Goal: Task Accomplishment & Management: Use online tool/utility

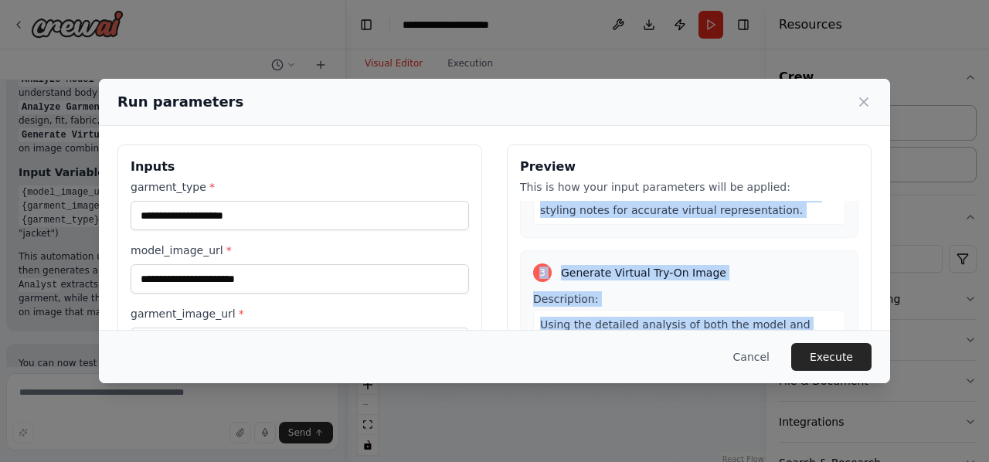
scroll to position [77, 0]
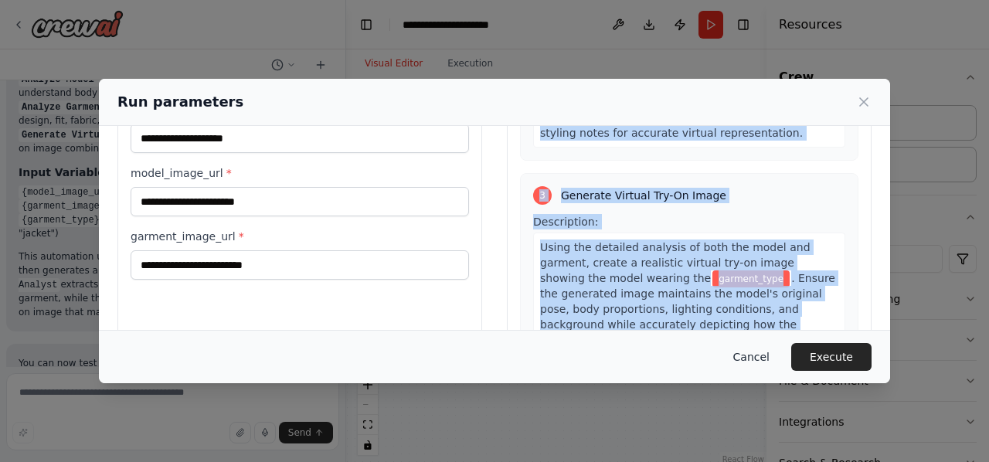
click at [765, 350] on button "Cancel" at bounding box center [751, 357] width 61 height 28
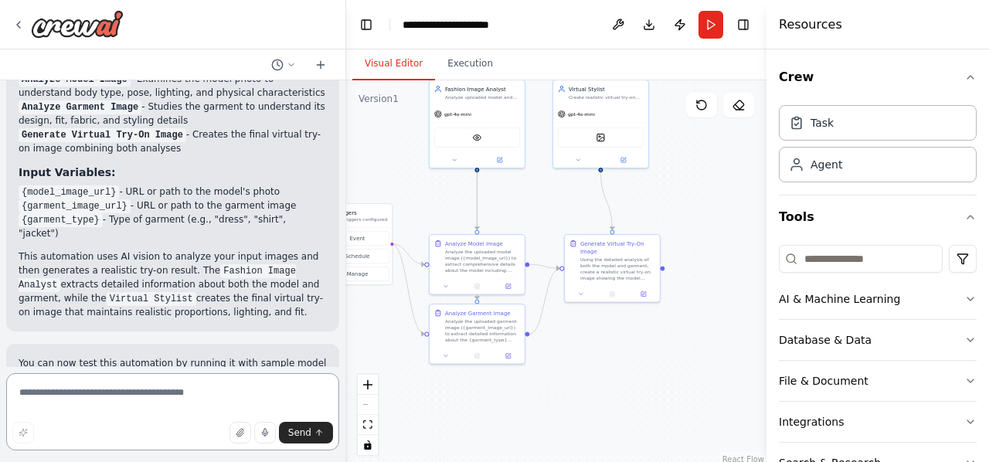
click at [138, 392] on textarea at bounding box center [172, 411] width 333 height 77
type textarea "**********"
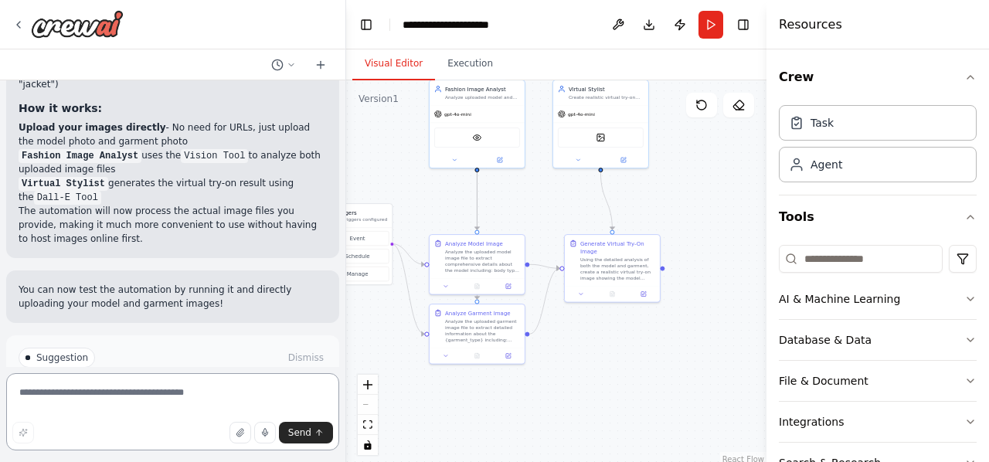
scroll to position [2193, 0]
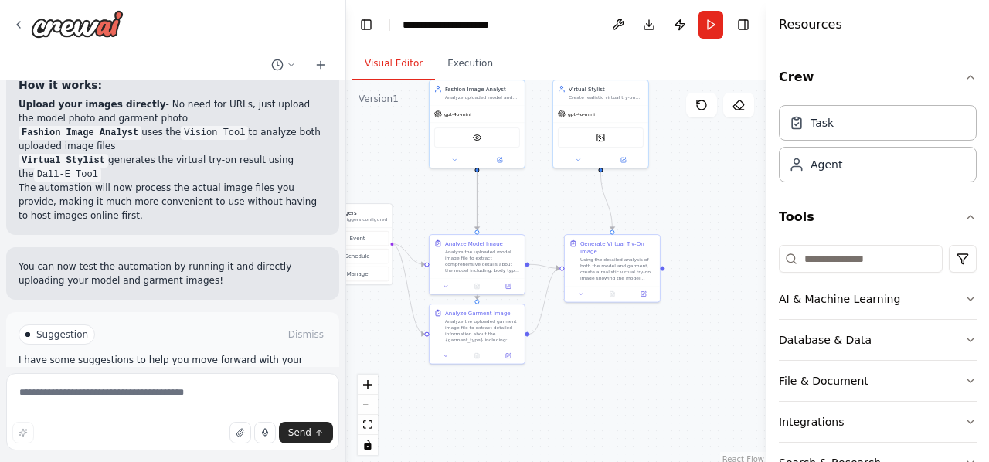
click at [165, 394] on span "Run Automation" at bounding box center [179, 400] width 75 height 12
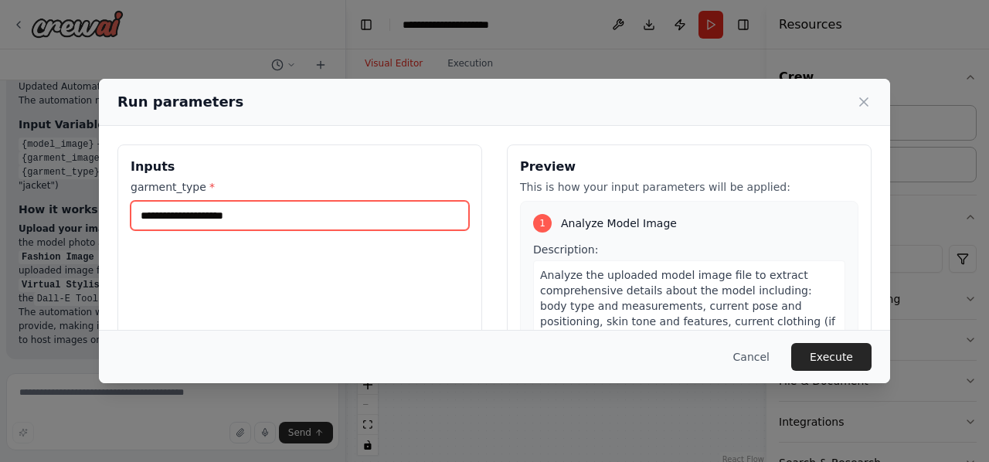
click at [258, 216] on input "garment_type *" at bounding box center [300, 215] width 338 height 29
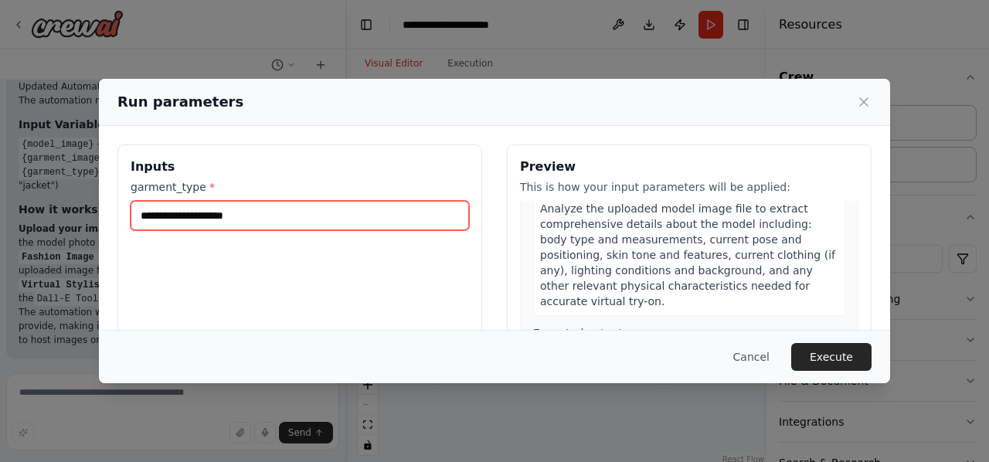
scroll to position [155, 0]
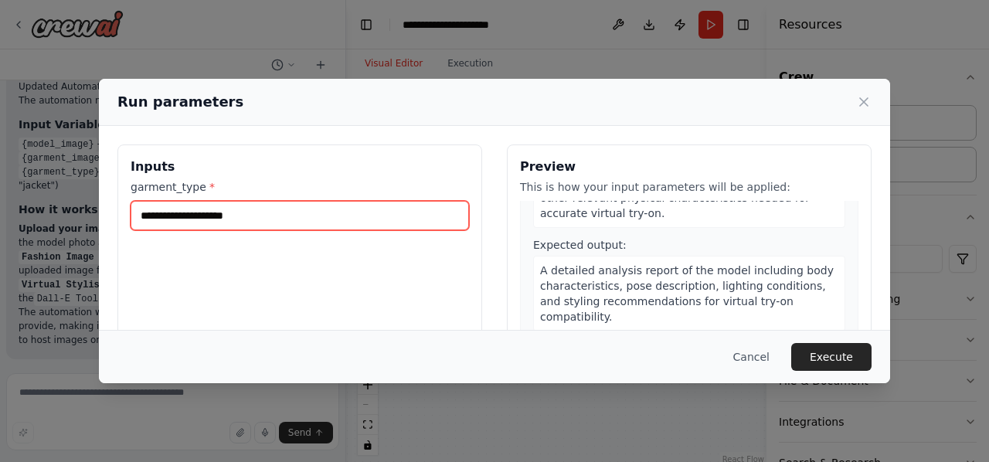
click at [282, 209] on input "garment_type *" at bounding box center [300, 215] width 338 height 29
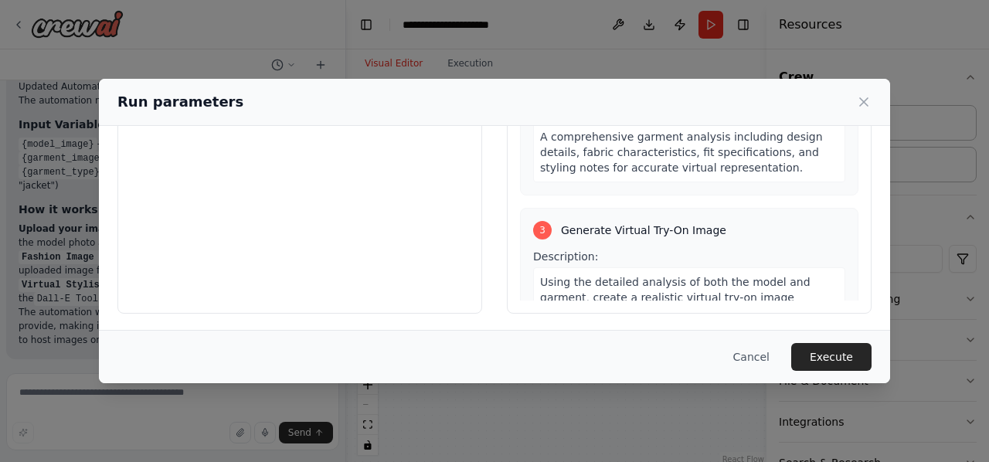
scroll to position [0, 0]
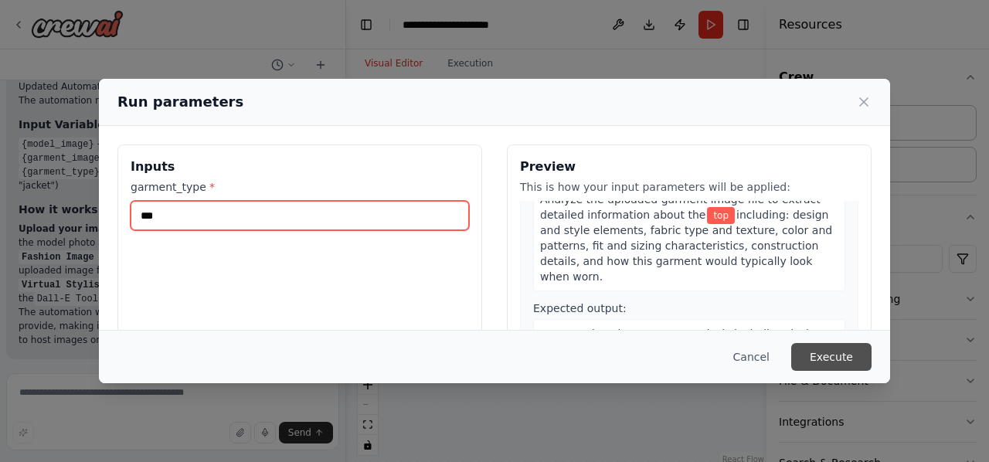
type input "***"
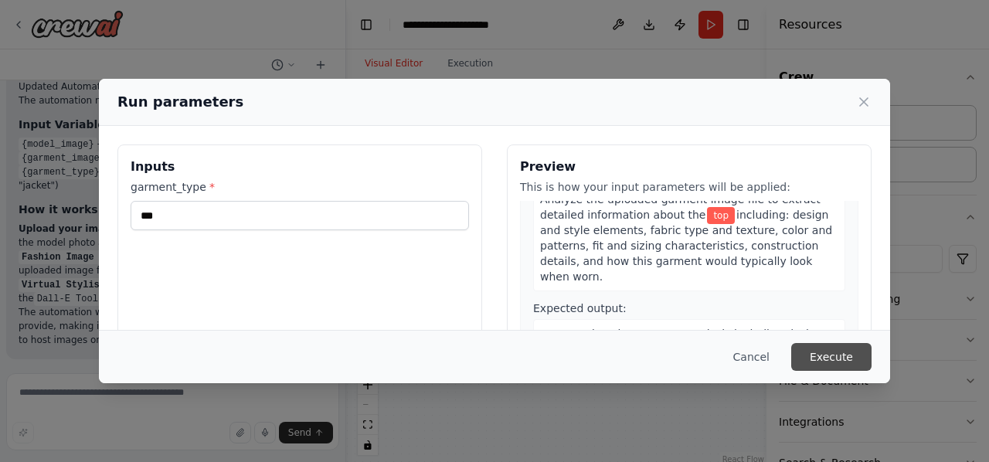
click at [821, 359] on button "Execute" at bounding box center [831, 357] width 80 height 28
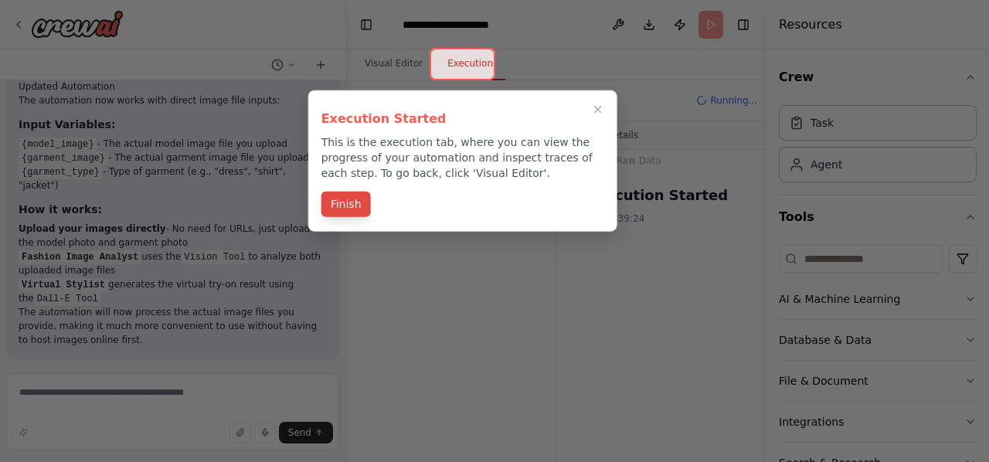
click at [351, 202] on button "Finish" at bounding box center [345, 205] width 49 height 26
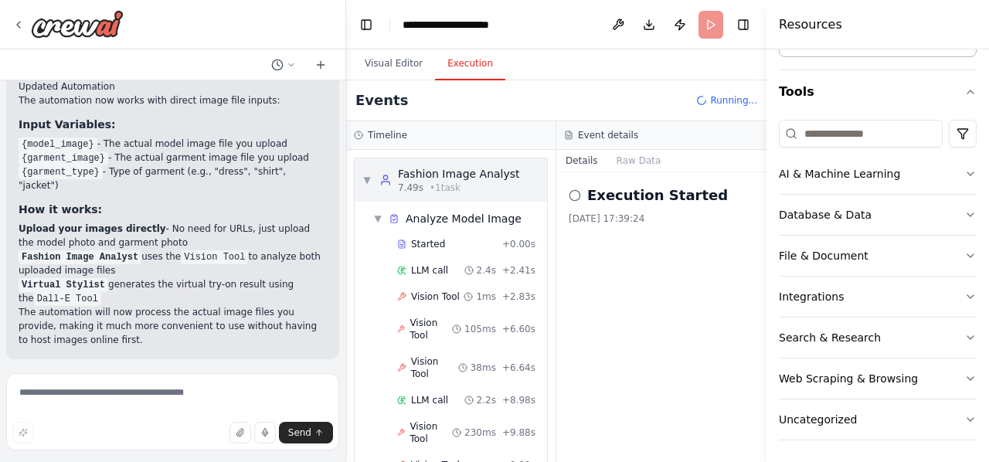
click at [362, 175] on span "▼" at bounding box center [366, 180] width 9 height 12
click at [369, 179] on span "▼" at bounding box center [366, 180] width 9 height 12
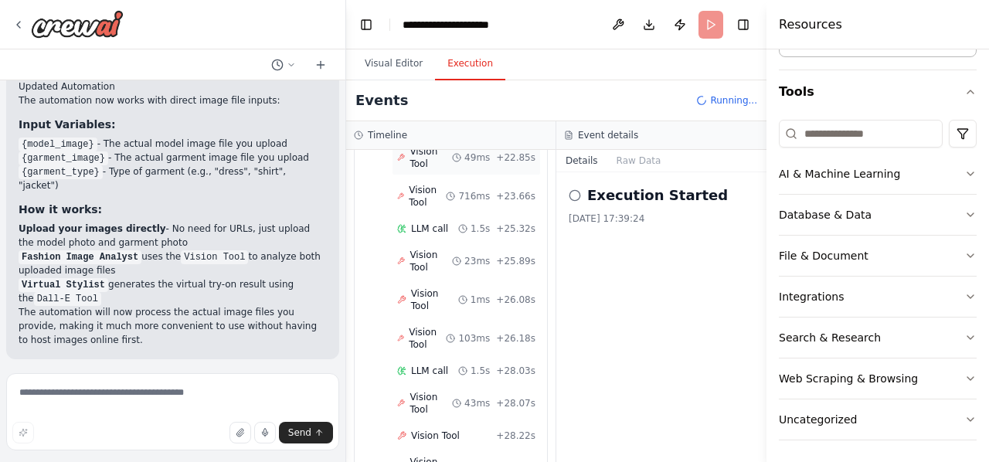
scroll to position [1131, 0]
click at [624, 162] on button "Raw Data" at bounding box center [638, 161] width 63 height 22
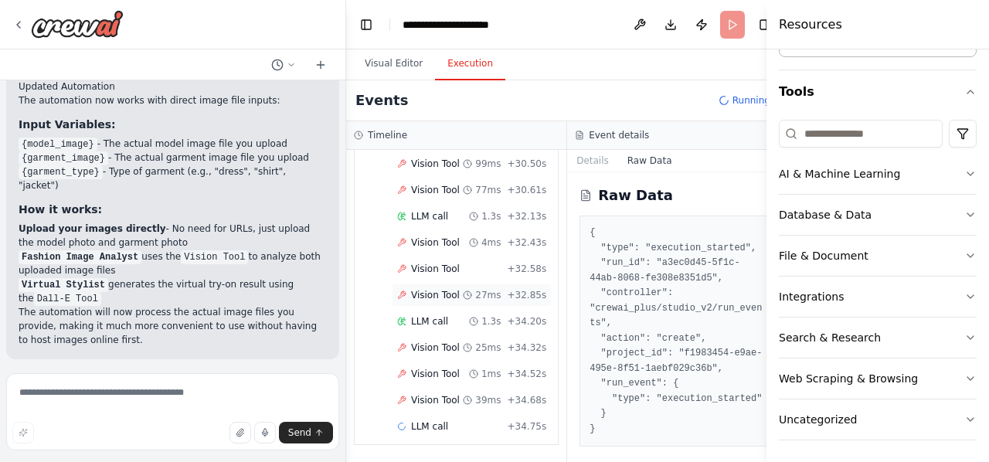
scroll to position [1515, 0]
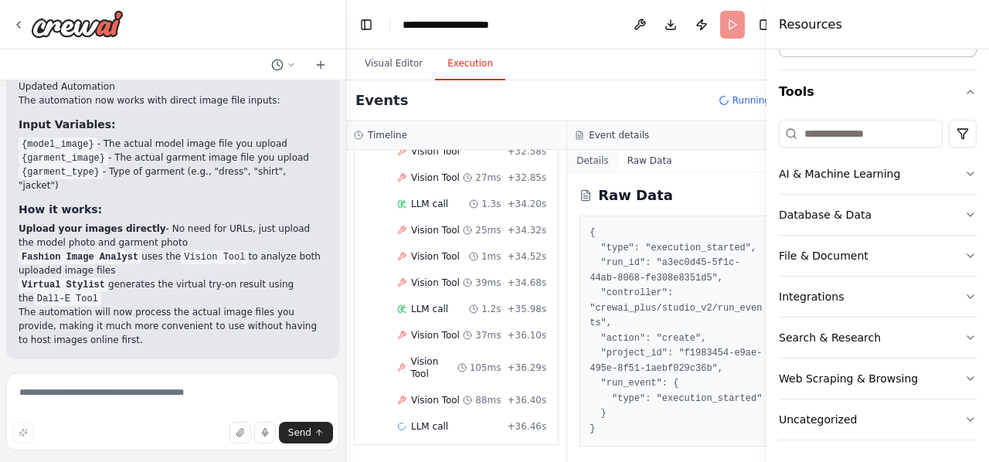
click at [581, 164] on button "Details" at bounding box center [592, 161] width 51 height 22
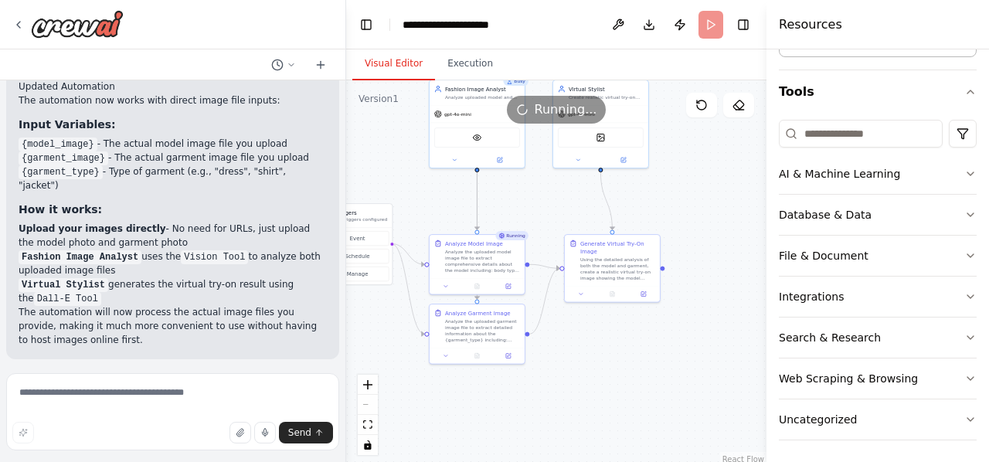
click at [398, 65] on button "Visual Editor" at bounding box center [393, 64] width 83 height 32
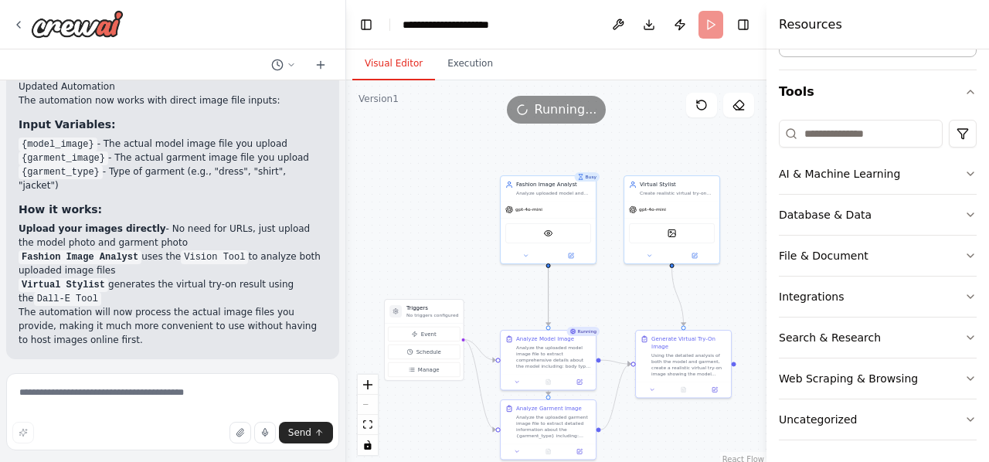
drag, startPoint x: 530, startPoint y: 213, endPoint x: 586, endPoint y: 284, distance: 89.7
click at [586, 284] on div ".deletable-edge-delete-btn { width: 20px; height: 20px; border: 0px solid #ffff…" at bounding box center [556, 273] width 420 height 386
click at [457, 60] on button "Execution" at bounding box center [470, 64] width 70 height 32
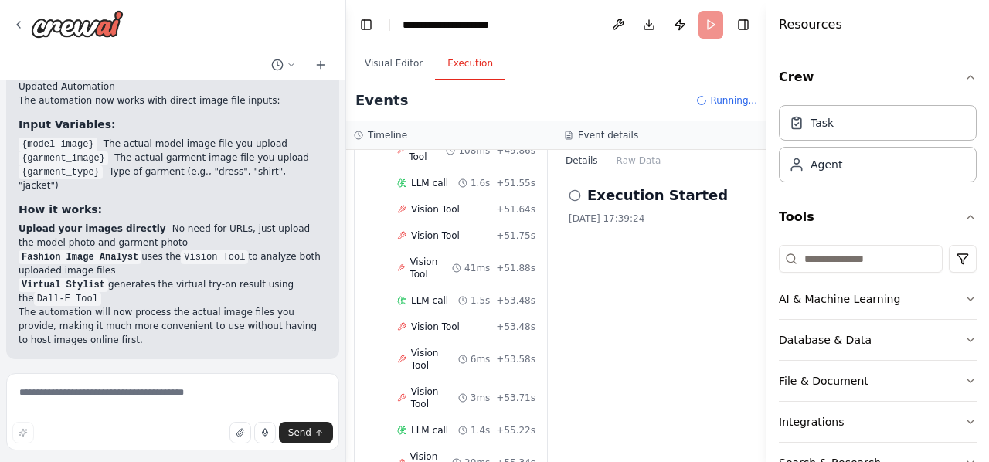
scroll to position [2985, 0]
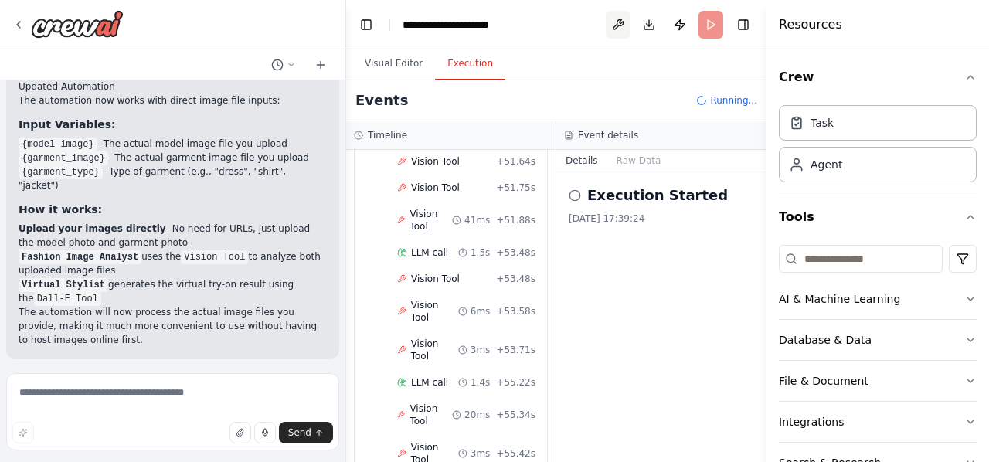
click at [616, 27] on button at bounding box center [618, 25] width 25 height 28
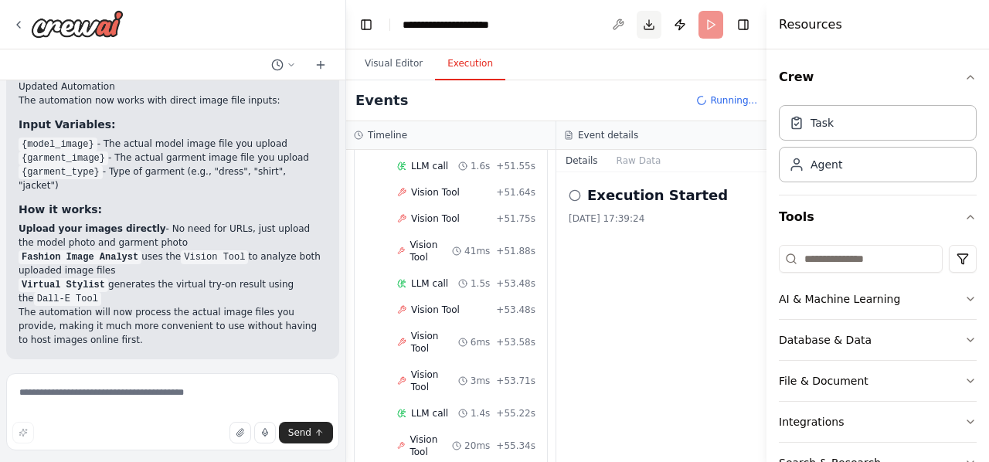
scroll to position [3016, 0]
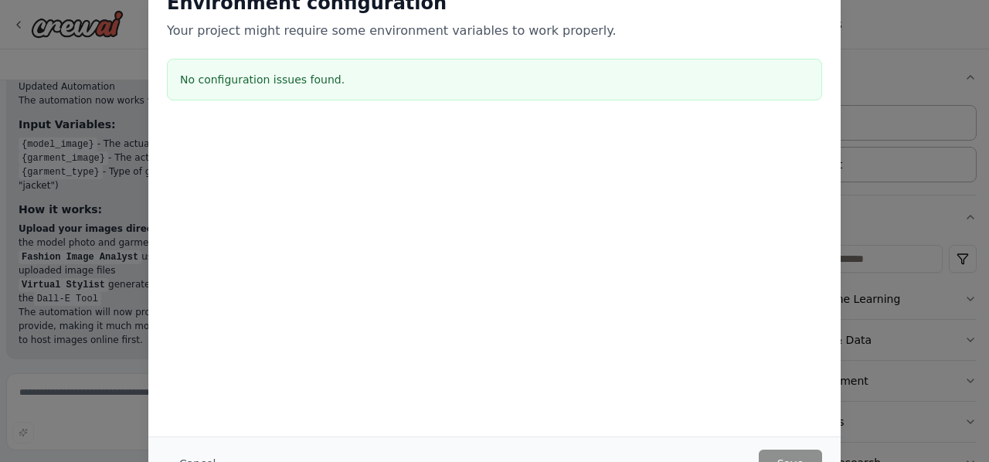
click at [887, 262] on div "Environment configuration Your project might require some environment variables…" at bounding box center [494, 231] width 989 height 462
click at [876, 25] on div "Environment configuration Your project might require some environment variables…" at bounding box center [494, 231] width 989 height 462
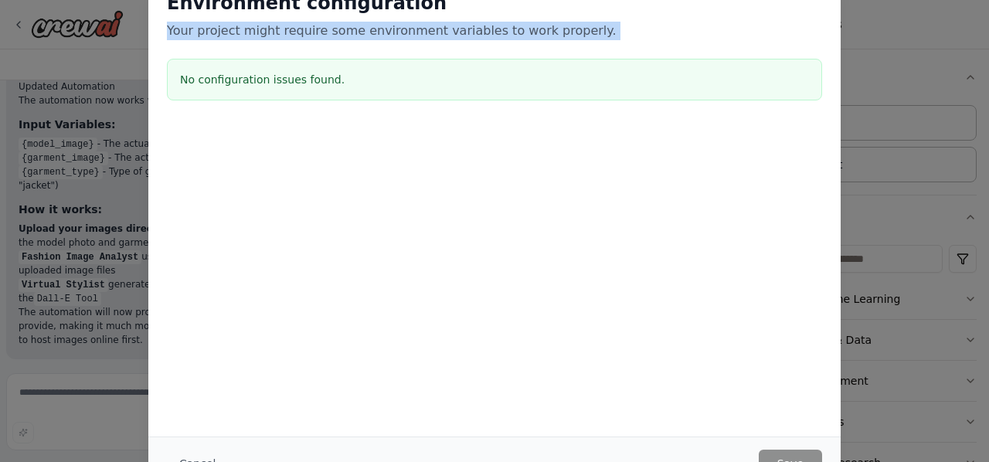
drag, startPoint x: 876, startPoint y: 26, endPoint x: 827, endPoint y: 42, distance: 51.3
click at [866, 32] on div "Environment configuration Your project might require some environment variables…" at bounding box center [494, 231] width 989 height 462
click at [988, 266] on div "Environment configuration Your project might require some environment variables…" at bounding box center [494, 231] width 989 height 462
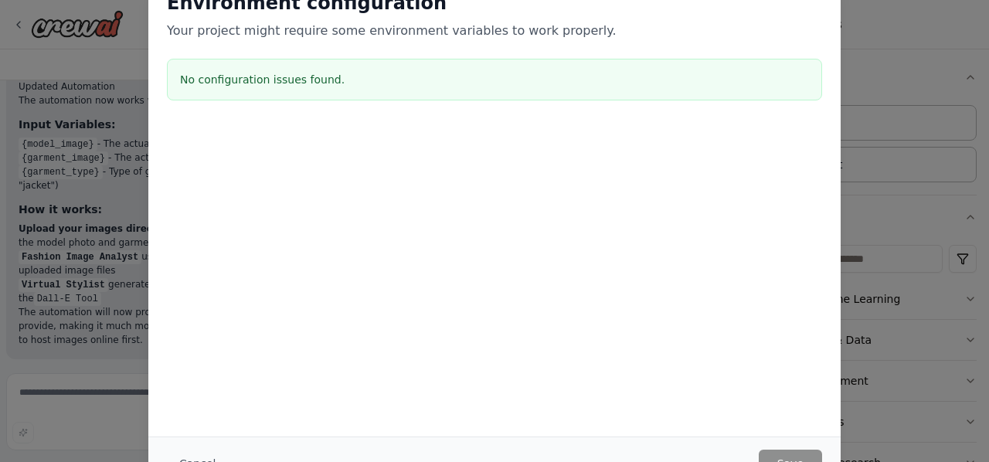
click at [56, 225] on div "Environment configuration Your project might require some environment variables…" at bounding box center [494, 231] width 989 height 462
click at [15, 52] on div "Environment configuration Your project might require some environment variables…" at bounding box center [494, 231] width 989 height 462
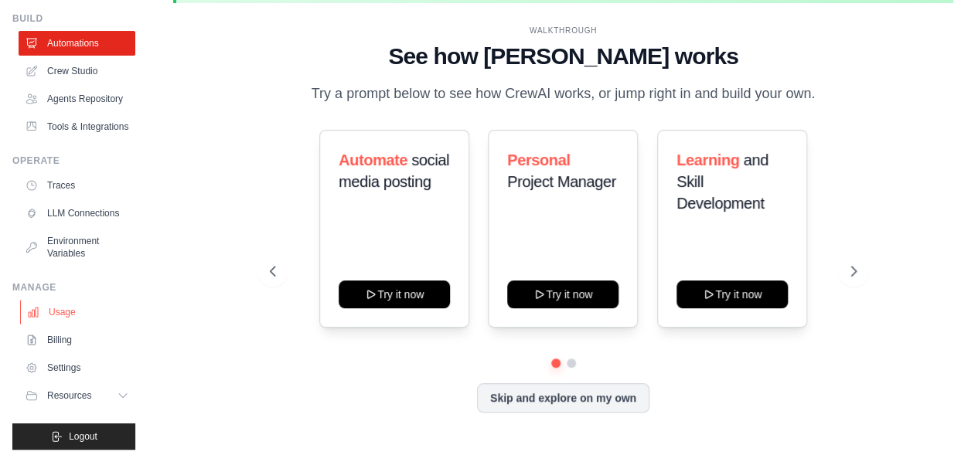
scroll to position [89, 0]
click at [67, 311] on link "Usage" at bounding box center [78, 312] width 117 height 25
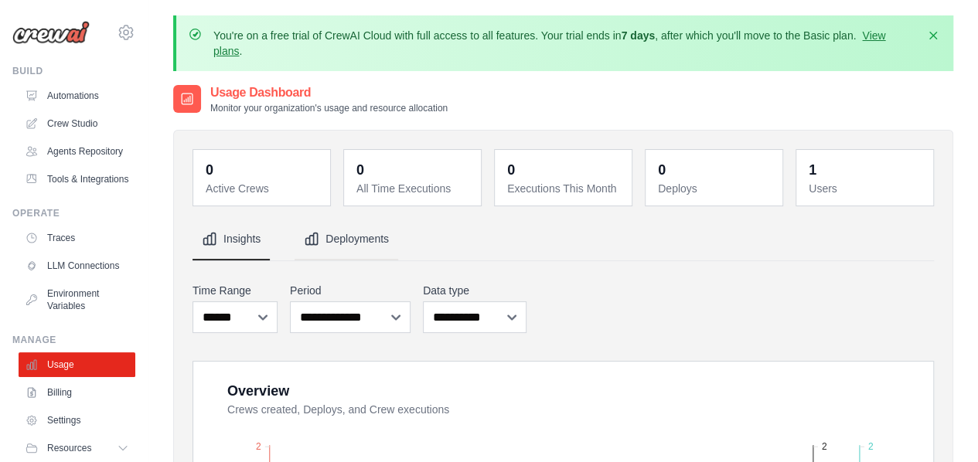
click at [335, 243] on button "Deployments" at bounding box center [346, 240] width 104 height 42
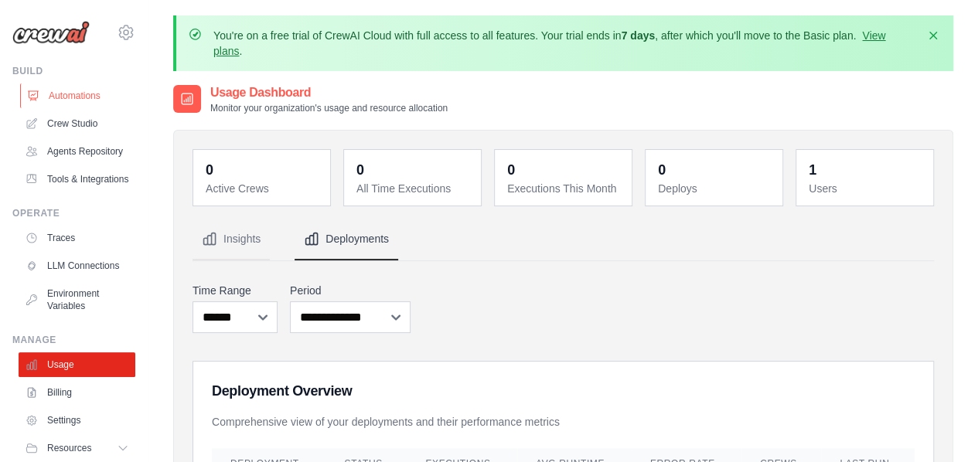
click at [65, 95] on link "Automations" at bounding box center [78, 95] width 117 height 25
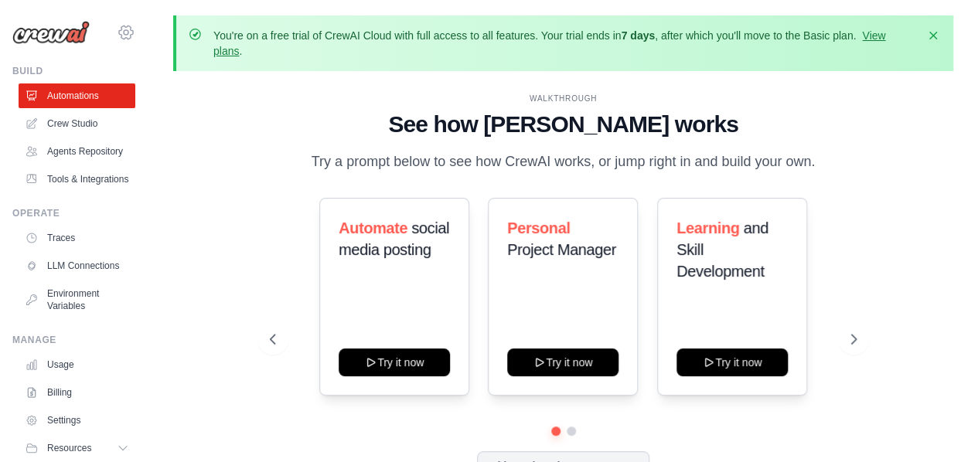
click at [124, 32] on icon at bounding box center [126, 32] width 5 height 5
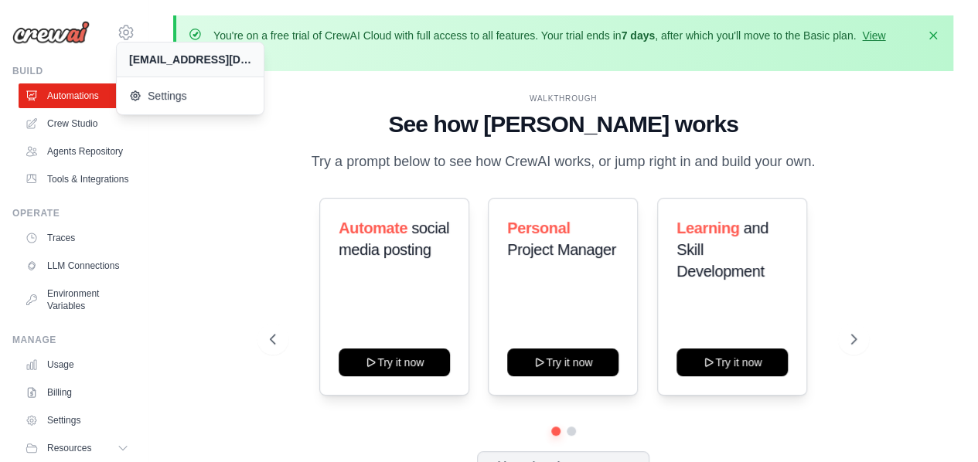
click at [367, 93] on div "WALKTHROUGH" at bounding box center [563, 99] width 587 height 12
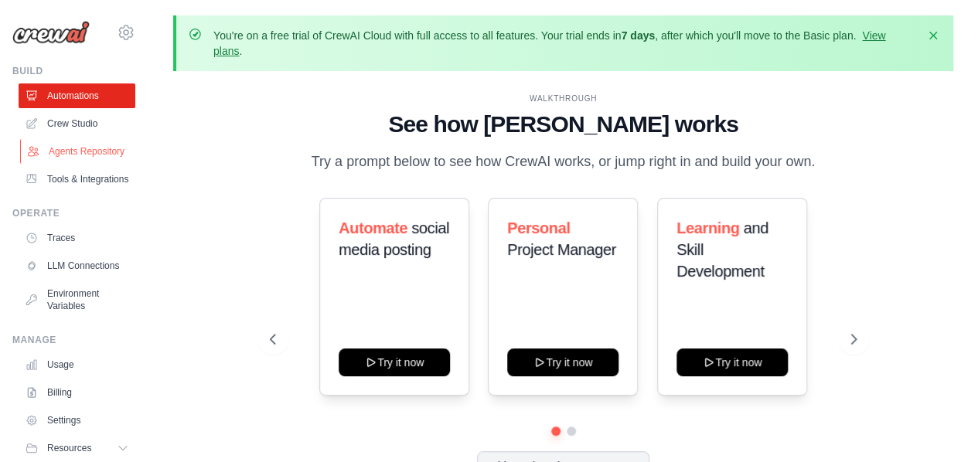
click at [53, 155] on link "Agents Repository" at bounding box center [78, 151] width 117 height 25
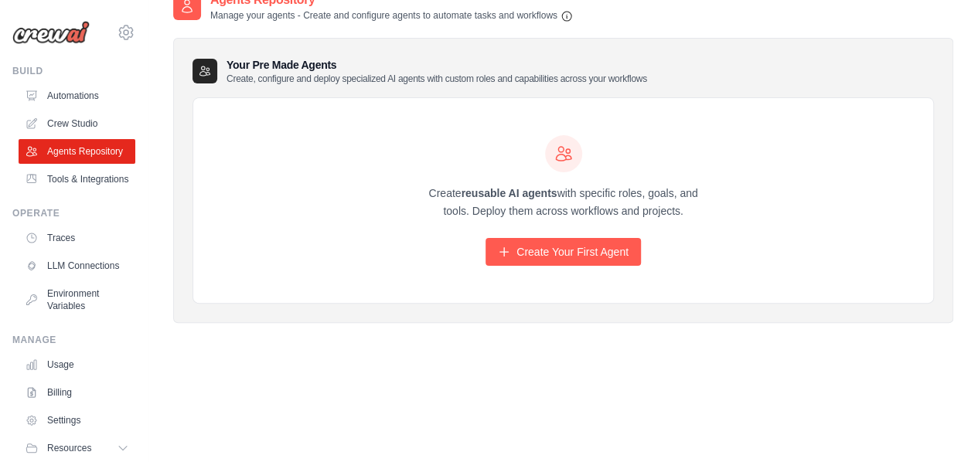
scroll to position [99, 0]
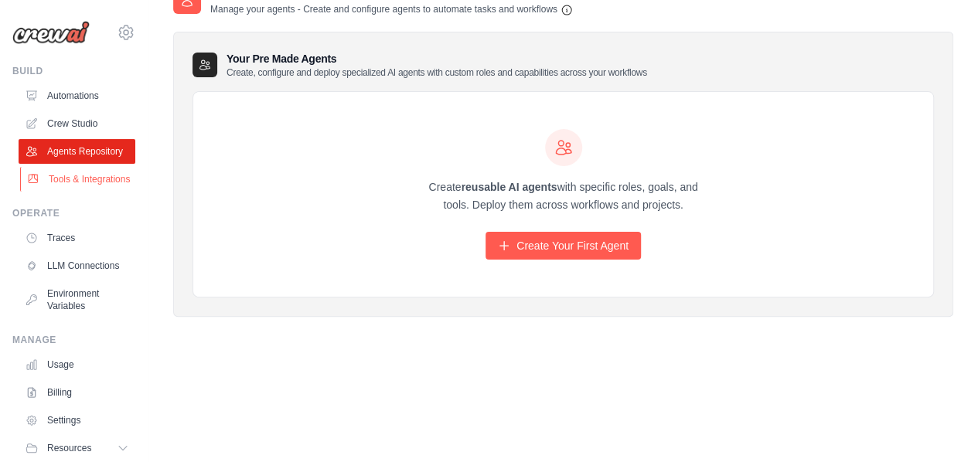
click at [82, 192] on link "Tools & Integrations" at bounding box center [78, 179] width 117 height 25
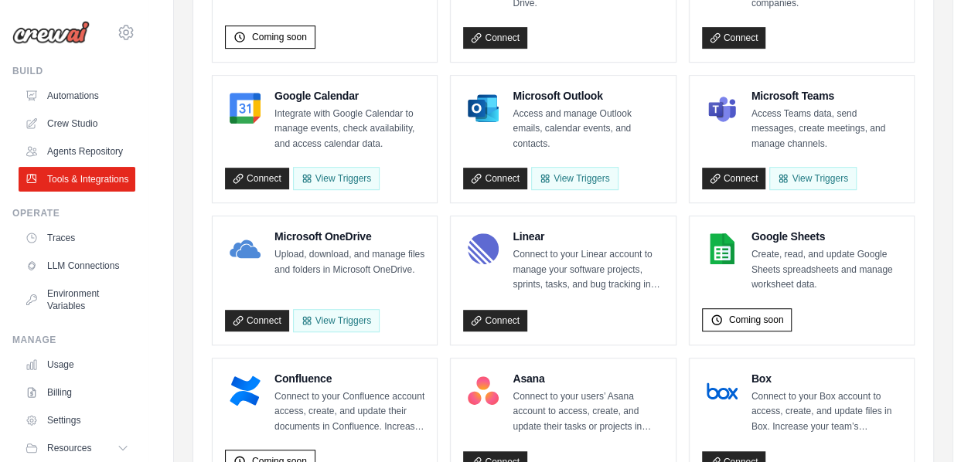
scroll to position [155, 0]
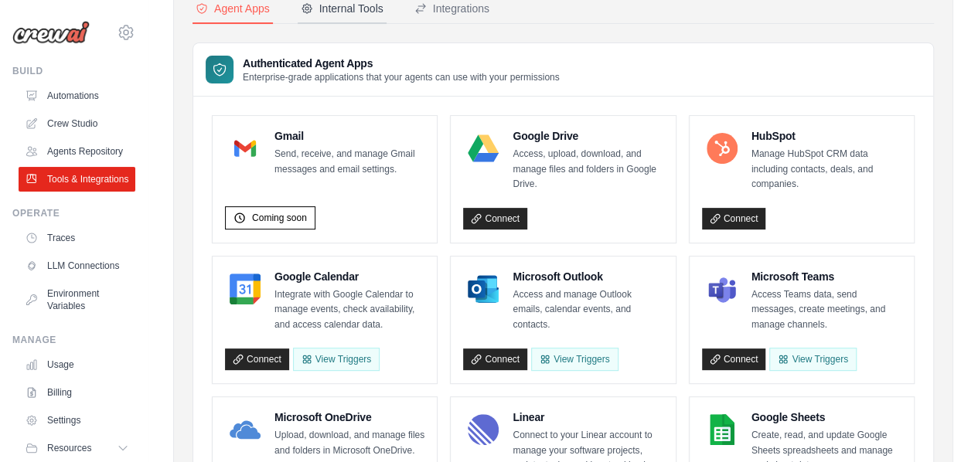
click at [352, 10] on div "Internal Tools" at bounding box center [342, 8] width 83 height 15
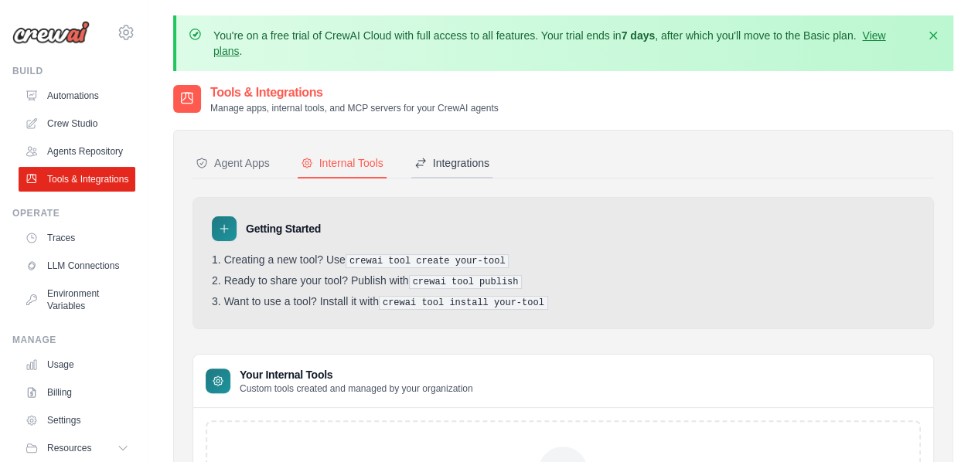
click at [456, 158] on div "Integrations" at bounding box center [451, 162] width 75 height 15
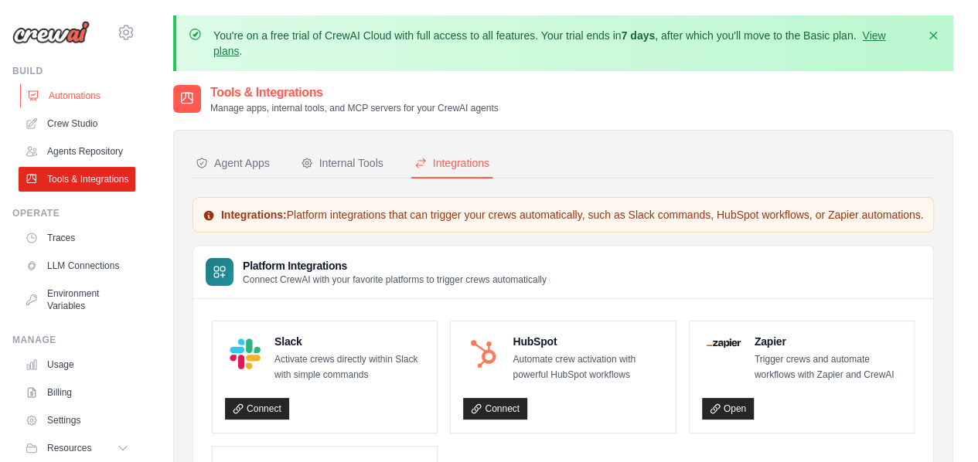
click at [74, 86] on link "Automations" at bounding box center [78, 95] width 117 height 25
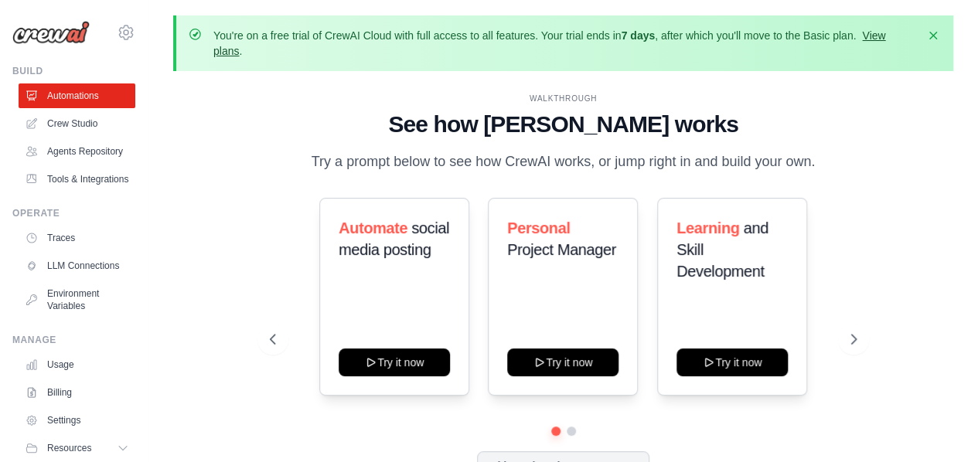
click at [878, 35] on link "View plans" at bounding box center [549, 43] width 672 height 28
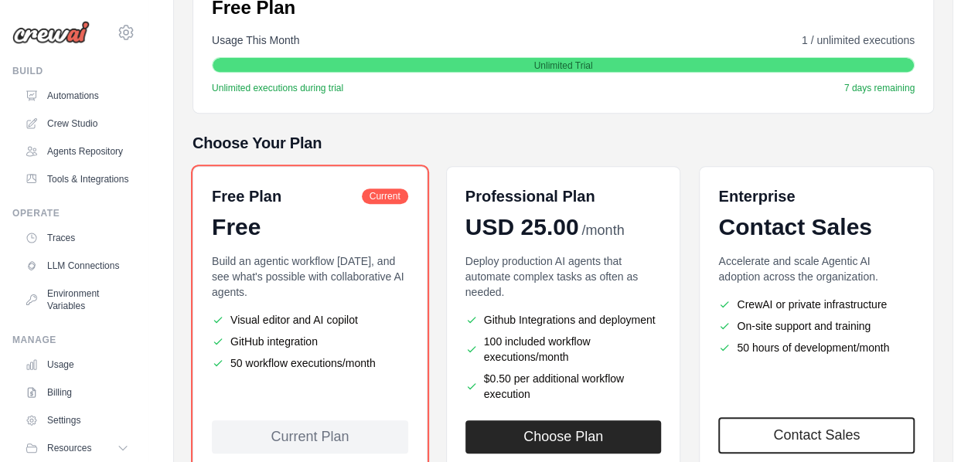
scroll to position [94, 0]
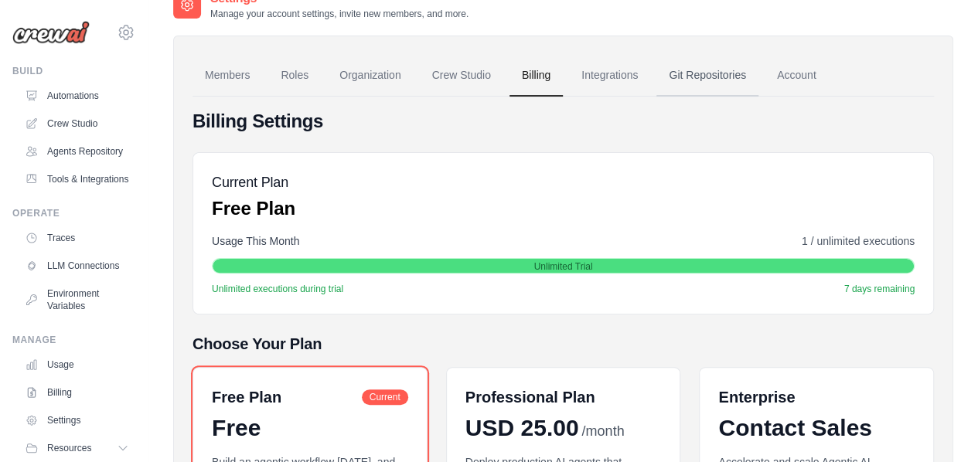
click at [688, 64] on link "Git Repositories" at bounding box center [707, 76] width 102 height 42
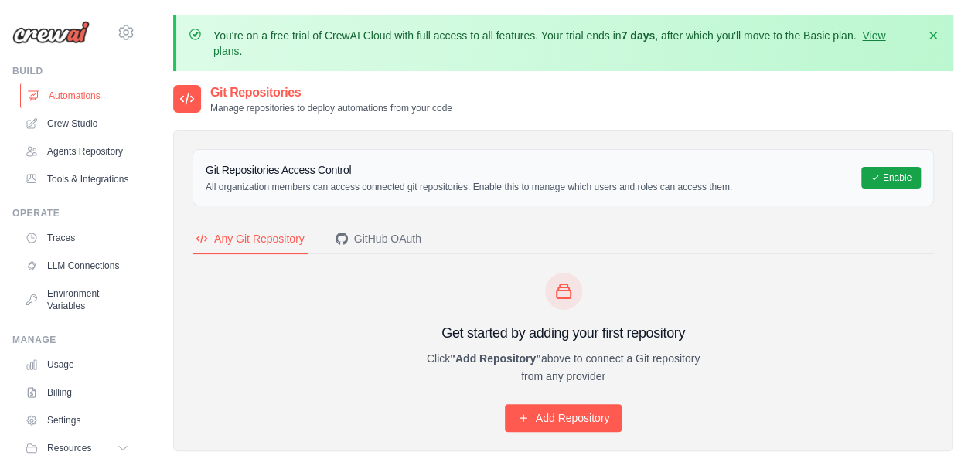
click at [80, 86] on link "Automations" at bounding box center [78, 95] width 117 height 25
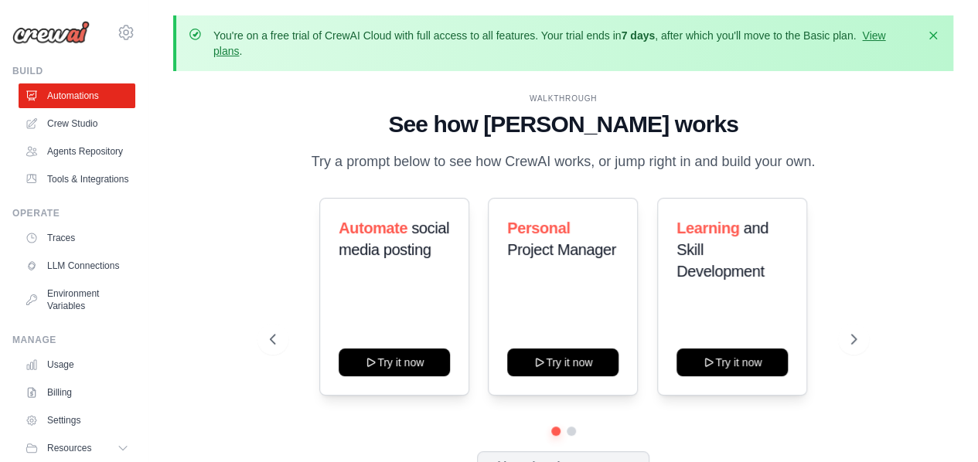
click at [36, 39] on img at bounding box center [50, 32] width 77 height 23
click at [65, 35] on img at bounding box center [50, 32] width 77 height 23
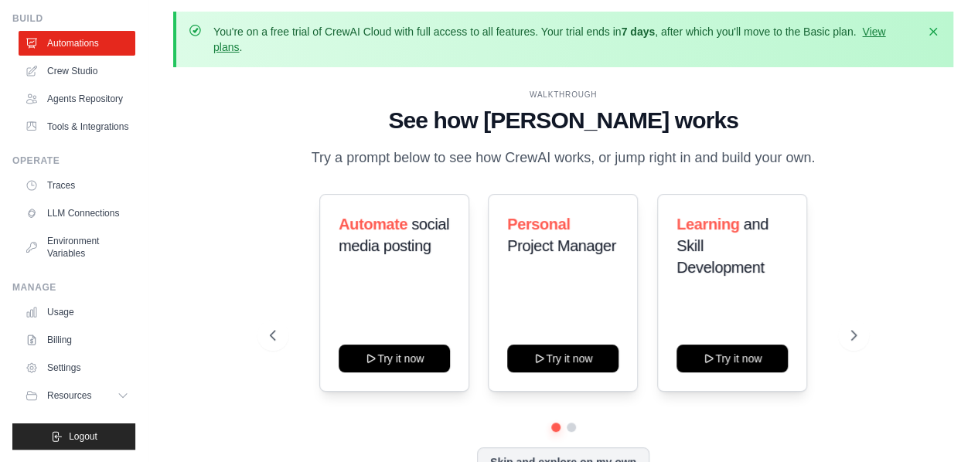
scroll to position [68, 0]
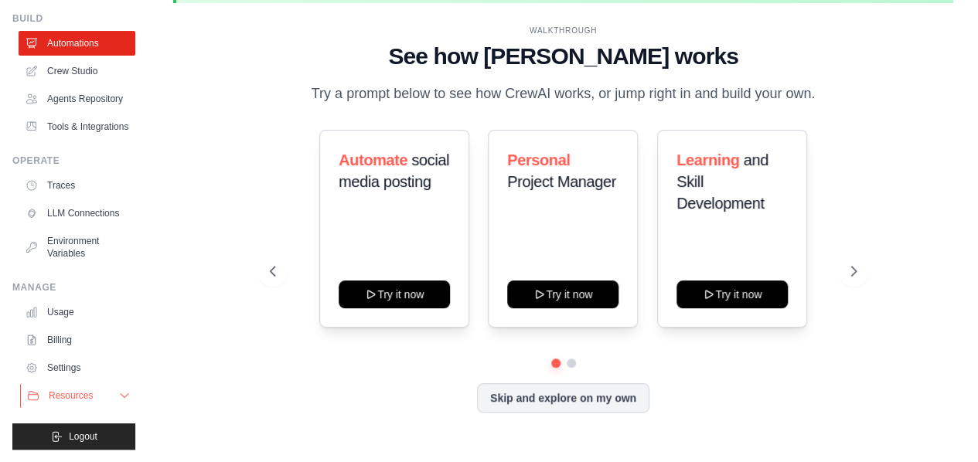
click at [84, 394] on span "Resources" at bounding box center [71, 395] width 44 height 12
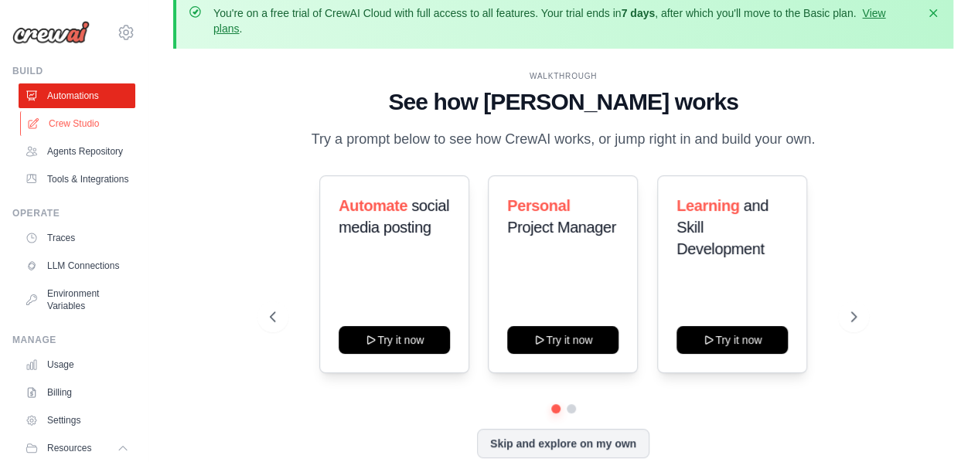
scroll to position [0, 0]
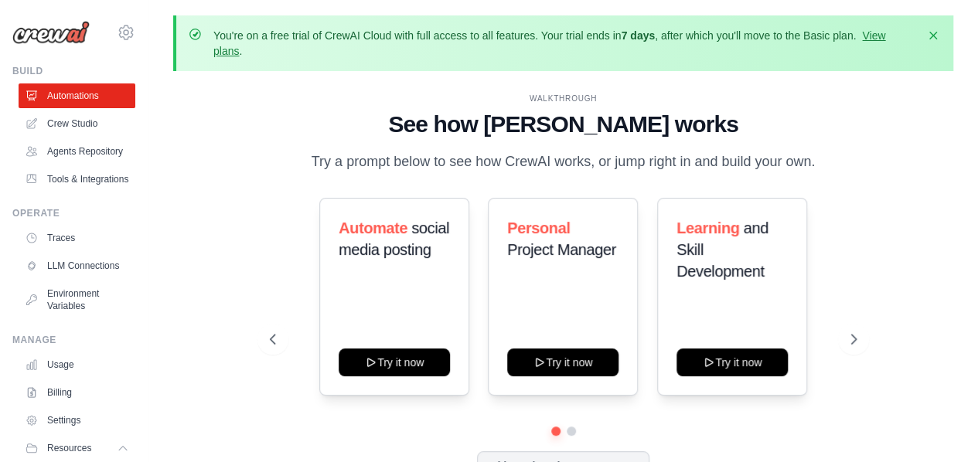
click at [42, 39] on img at bounding box center [50, 32] width 77 height 23
click at [61, 128] on link "Crew Studio" at bounding box center [78, 123] width 117 height 25
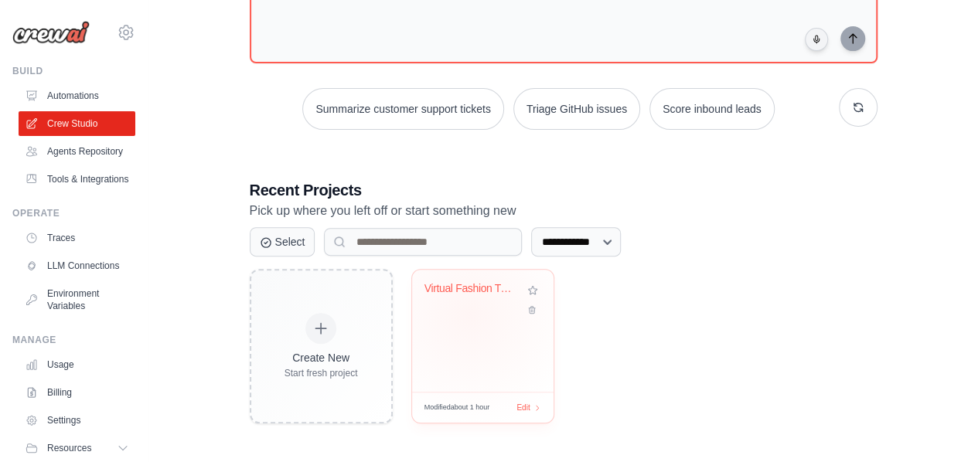
click at [468, 312] on div "Virtual Fashion Try-On" at bounding box center [482, 300] width 117 height 36
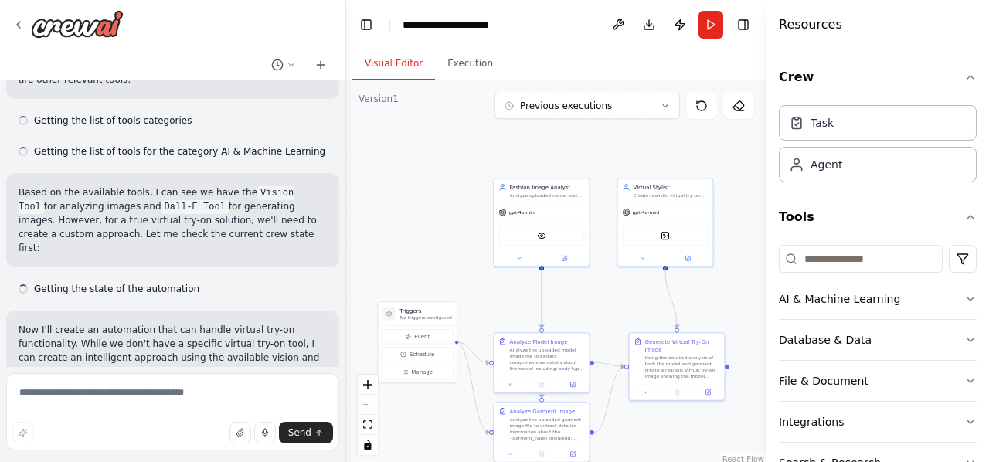
drag, startPoint x: 564, startPoint y: 236, endPoint x: 442, endPoint y: 210, distance: 124.9
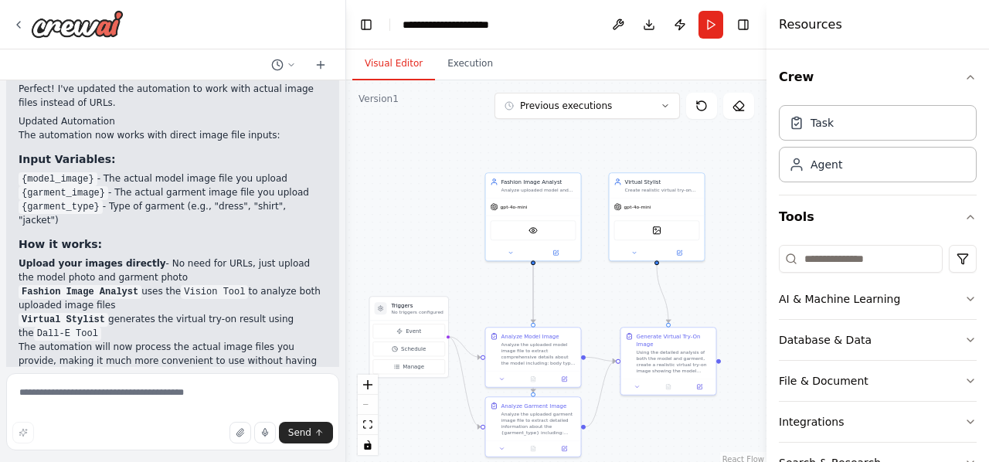
scroll to position [2069, 0]
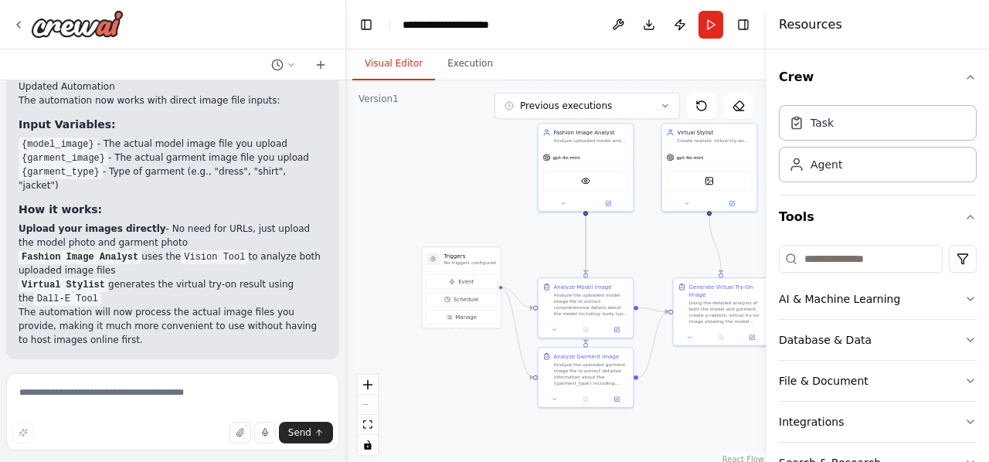
drag, startPoint x: 490, startPoint y: 174, endPoint x: 536, endPoint y: 128, distance: 64.5
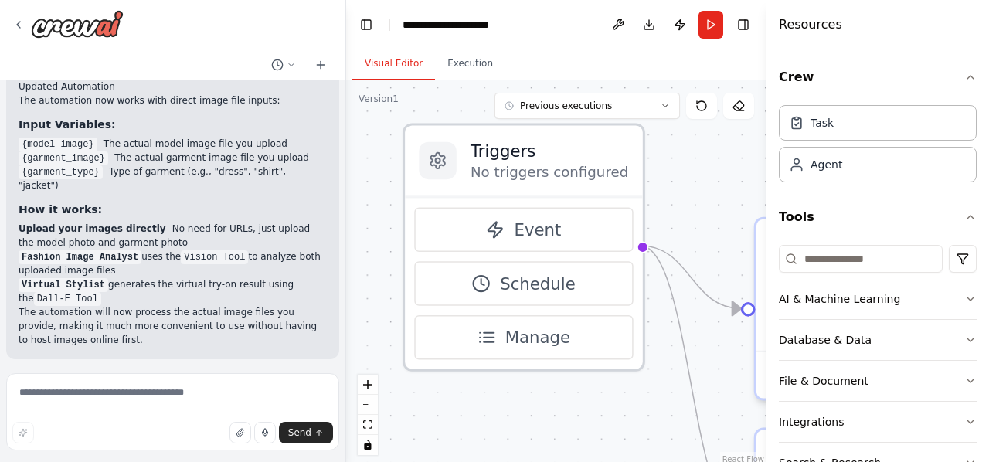
drag, startPoint x: 447, startPoint y: 223, endPoint x: 499, endPoint y: 168, distance: 76.5
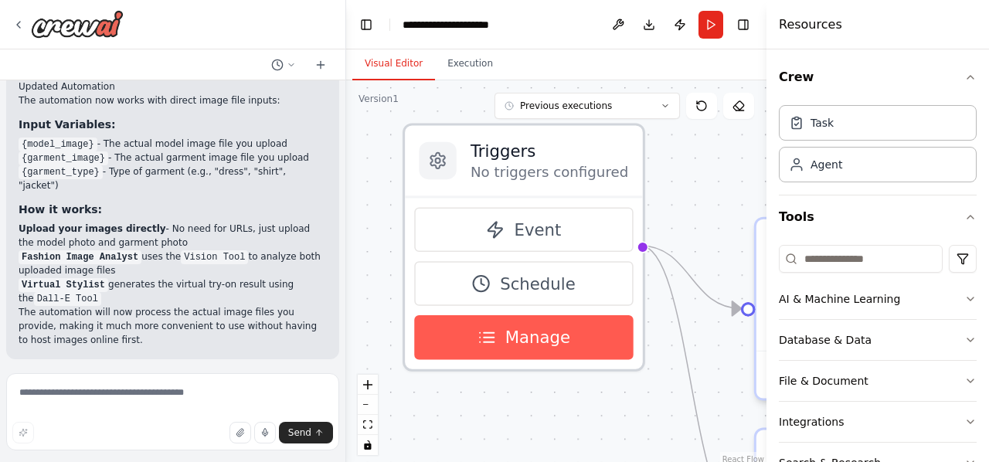
click at [505, 336] on span "Manage" at bounding box center [537, 337] width 65 height 23
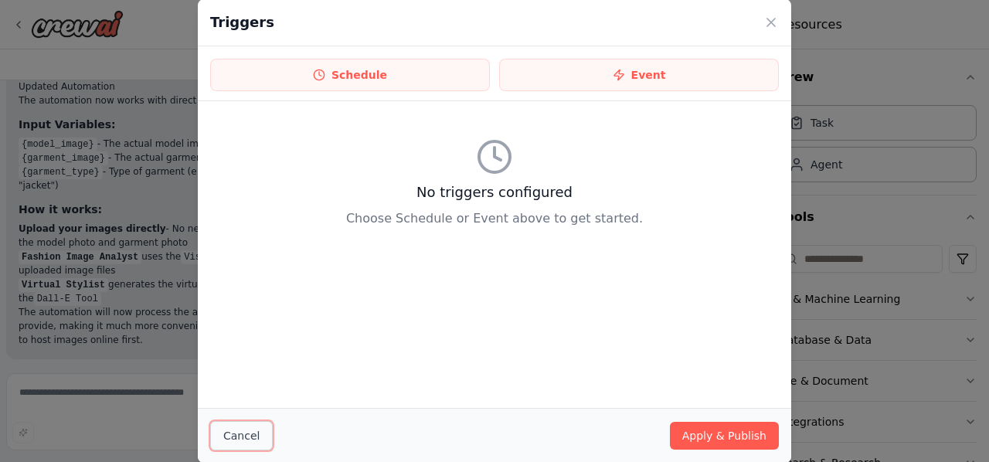
click at [243, 435] on button "Cancel" at bounding box center [241, 435] width 63 height 29
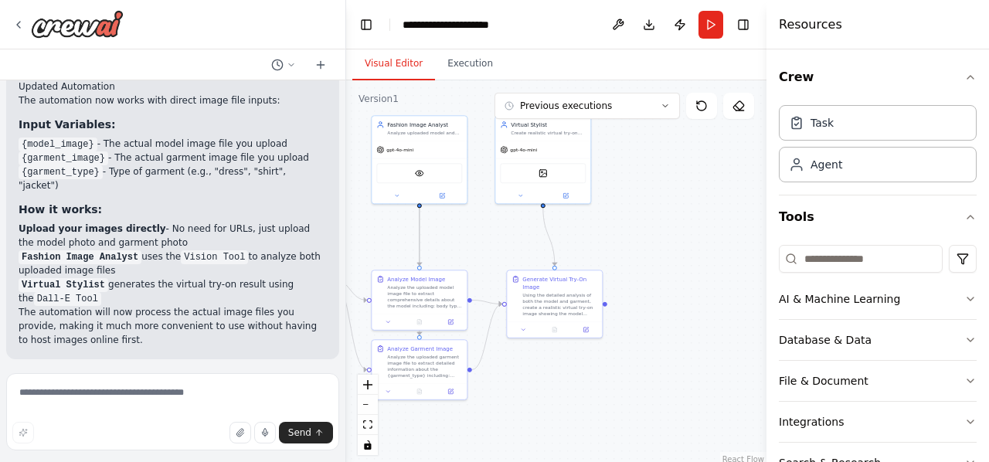
drag, startPoint x: 617, startPoint y: 197, endPoint x: 368, endPoint y: 240, distance: 252.4
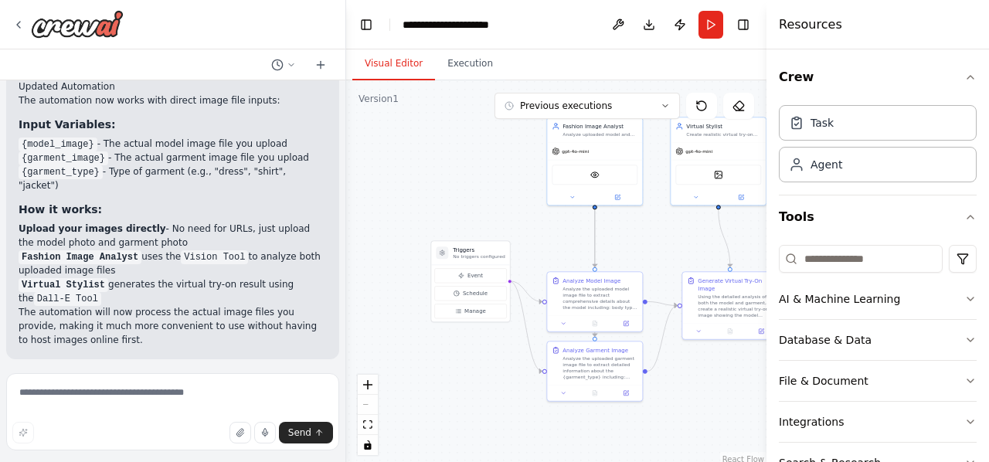
drag, startPoint x: 451, startPoint y: 242, endPoint x: 627, endPoint y: 243, distance: 176.2
click at [128, 403] on textarea at bounding box center [172, 411] width 333 height 77
type textarea "**********"
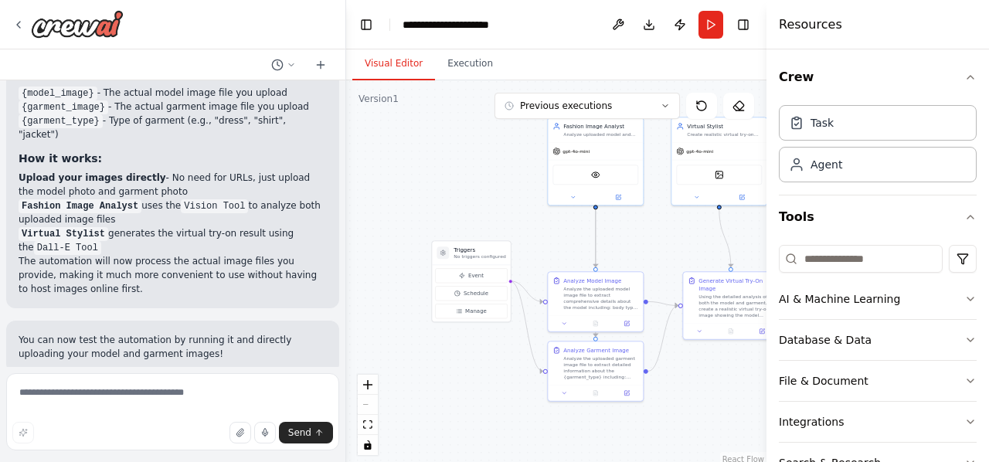
scroll to position [2144, 0]
